Goal: Task Accomplishment & Management: Use online tool/utility

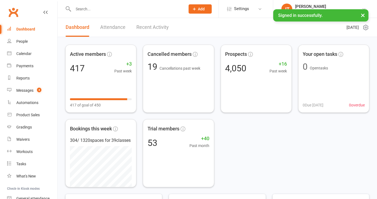
scroll to position [50, 0]
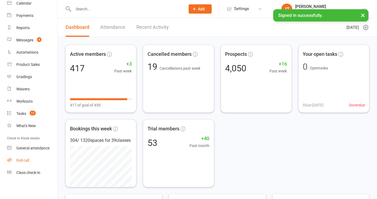
click at [37, 161] on link "Roll call" at bounding box center [32, 160] width 50 height 12
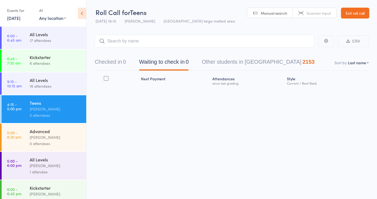
click at [273, 13] on span "Manual search" at bounding box center [274, 12] width 26 height 5
click at [109, 62] on button "Checked in 0" at bounding box center [110, 63] width 31 height 14
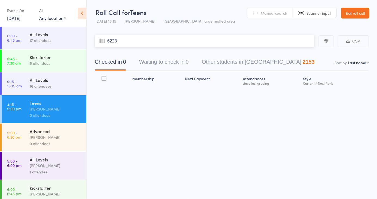
type input "6223"
